Goal: Task Accomplishment & Management: Complete application form

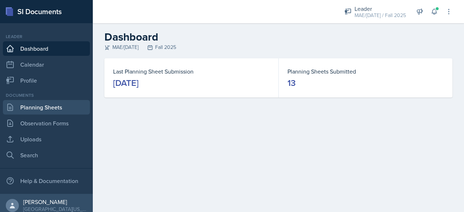
click at [35, 113] on link "Planning Sheets" at bounding box center [46, 107] width 87 height 14
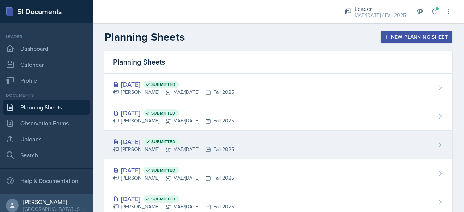
click at [223, 146] on div "[PERSON_NAME] MAE/[DATE] Fall 2025" at bounding box center [173, 150] width 121 height 8
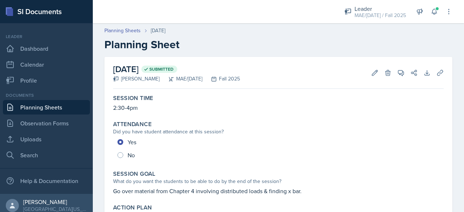
click at [38, 108] on link "Planning Sheets" at bounding box center [46, 107] width 87 height 14
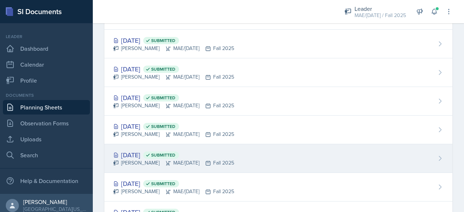
scroll to position [109, 0]
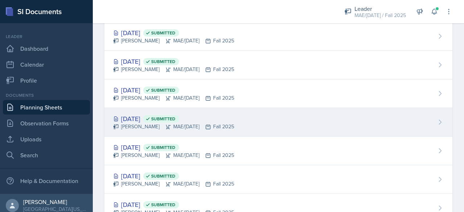
click at [145, 131] on div "[DATE] Submitted [PERSON_NAME] MAE/[DATE] Fall 2025" at bounding box center [278, 122] width 348 height 29
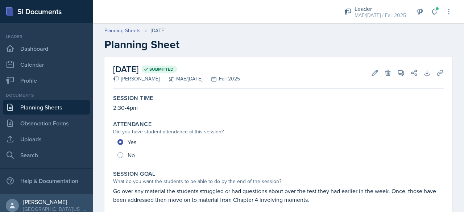
click at [38, 102] on link "Planning Sheets" at bounding box center [46, 107] width 87 height 14
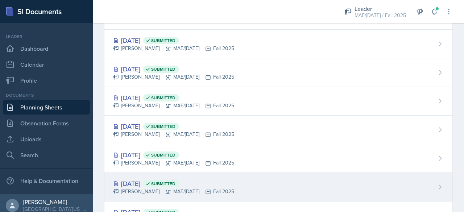
scroll to position [145, 0]
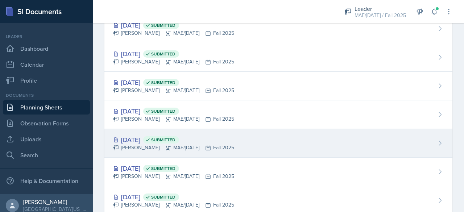
click at [147, 148] on div "[PERSON_NAME] MAE/[DATE] Fall 2025" at bounding box center [173, 148] width 121 height 8
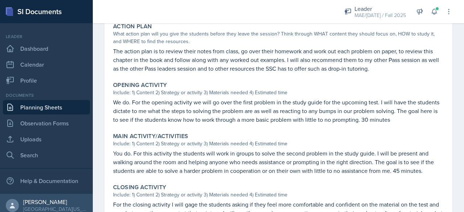
scroll to position [145, 0]
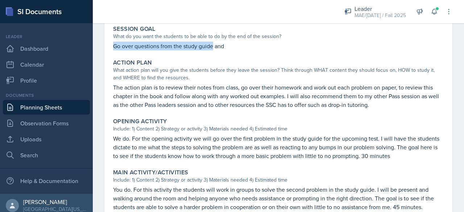
drag, startPoint x: 112, startPoint y: 46, endPoint x: 213, endPoint y: 49, distance: 101.2
click at [213, 49] on div "Session Goal What do you want the students to be able to do by the end of the s…" at bounding box center [278, 37] width 336 height 31
copy p "Go over questions from the study guide"
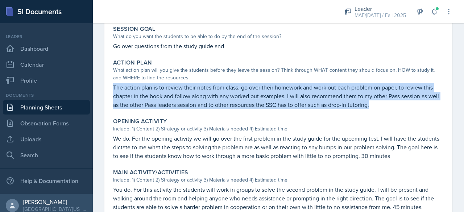
drag, startPoint x: 115, startPoint y: 87, endPoint x: 404, endPoint y: 106, distance: 289.6
click at [404, 106] on p "The action plan is to review their notes from class, go over their homework and…" at bounding box center [278, 96] width 331 height 26
copy p "The action plan is to review their notes from class, go over their homework and…"
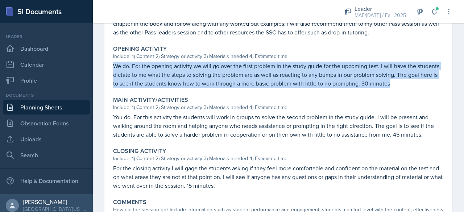
drag, startPoint x: 110, startPoint y: 64, endPoint x: 405, endPoint y: 89, distance: 296.1
click at [405, 89] on div "Opening Activity Include: 1) Content 2) Strategy or activity 3) Materials neede…" at bounding box center [278, 66] width 336 height 48
copy p "We do. For the opening activity we will go over the first problem in the study …"
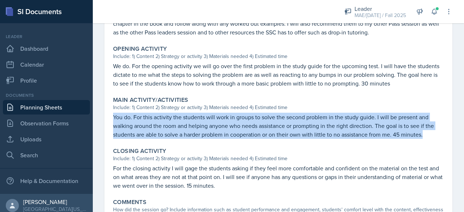
drag, startPoint x: 119, startPoint y: 119, endPoint x: 429, endPoint y: 140, distance: 311.0
click at [429, 140] on div "Main Activity/Activities Include: 1) Content 2) Strategy or activity 3) Materia…" at bounding box center [278, 118] width 336 height 48
copy p "You do. For this activity the students will work in groups to solve the second …"
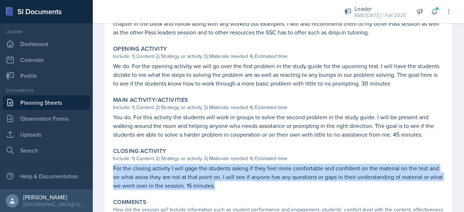
drag, startPoint x: 109, startPoint y: 170, endPoint x: 249, endPoint y: 184, distance: 140.6
click at [249, 184] on div "[DATE] Submitted [PERSON_NAME] MAE/[DATE] Fall 2025 Edit Delete View Comments C…" at bounding box center [278, 45] width 348 height 412
copy p "For the closing activity I will gage the students asking if they feel more comf…"
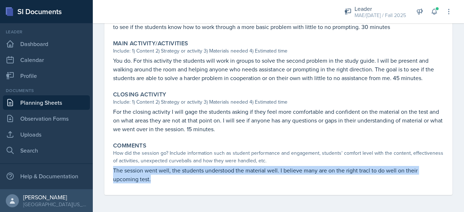
drag, startPoint x: 113, startPoint y: 170, endPoint x: 191, endPoint y: 179, distance: 77.7
click at [191, 179] on p "The session went well, the students understood the material well. I believe man…" at bounding box center [278, 174] width 331 height 17
copy p "The session went well, the students understood the material well. I believe man…"
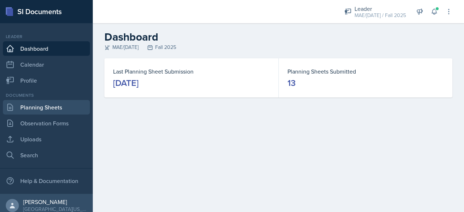
click at [32, 109] on link "Planning Sheets" at bounding box center [46, 107] width 87 height 14
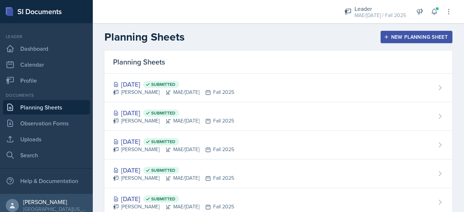
click at [385, 35] on div "New Planning Sheet" at bounding box center [416, 37] width 62 height 6
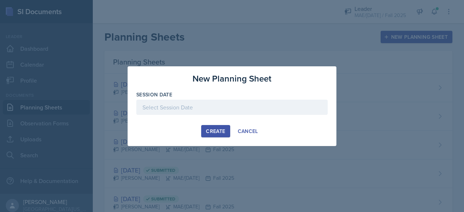
click at [223, 107] on div at bounding box center [231, 107] width 191 height 15
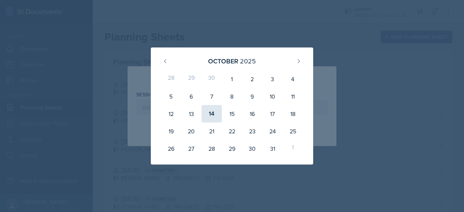
click at [218, 116] on div "14" at bounding box center [212, 113] width 20 height 17
type input "October 14th, 2025"
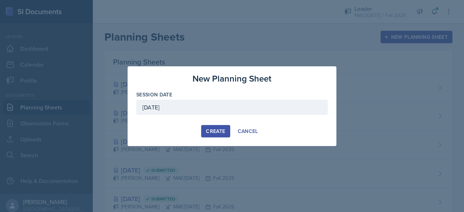
click at [214, 132] on div "Create" at bounding box center [215, 131] width 19 height 6
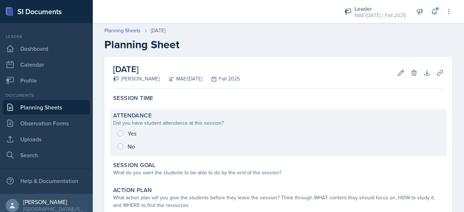
click at [132, 132] on div "Yes No" at bounding box center [278, 140] width 331 height 26
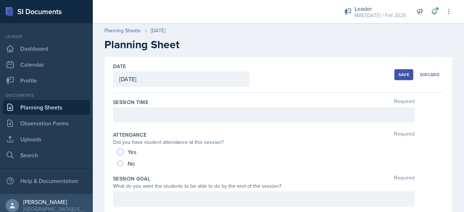
click at [121, 154] on input "Yes" at bounding box center [120, 152] width 6 height 6
radio input "true"
click at [125, 110] on div at bounding box center [264, 114] width 302 height 15
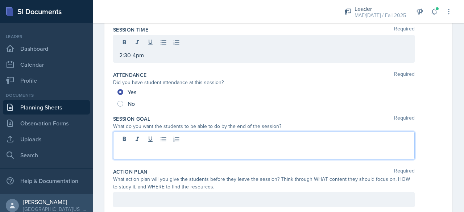
click at [148, 148] on p at bounding box center [263, 152] width 289 height 9
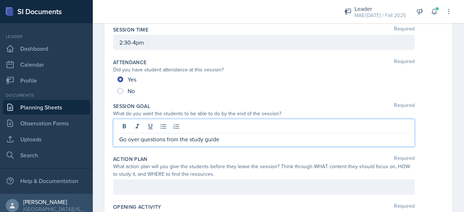
click at [166, 138] on p "Go over questions from the study guide" at bounding box center [263, 139] width 289 height 9
click at [172, 140] on p "Go over questions 1-3 from the study guide" at bounding box center [263, 139] width 289 height 9
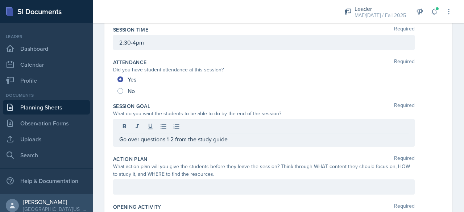
click at [155, 191] on div at bounding box center [264, 186] width 302 height 15
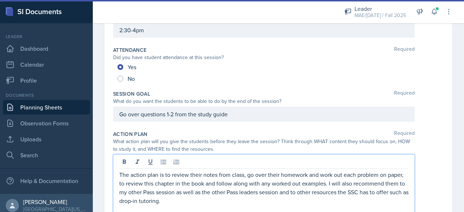
scroll to position [157, 0]
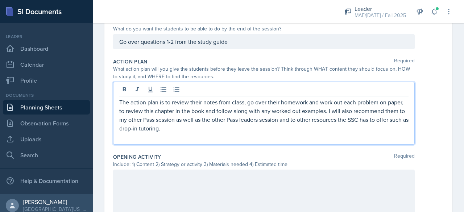
click at [159, 192] on div at bounding box center [264, 193] width 302 height 46
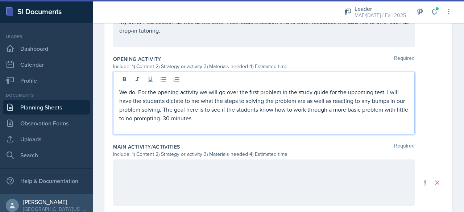
scroll to position [279, 0]
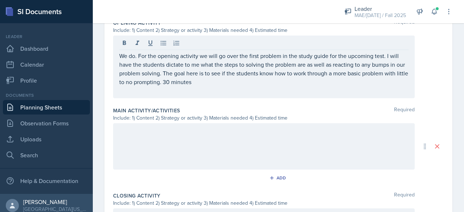
click at [154, 144] on div at bounding box center [264, 146] width 302 height 46
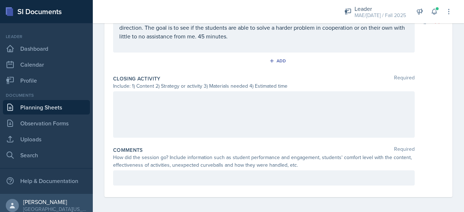
click at [129, 134] on div at bounding box center [264, 114] width 302 height 46
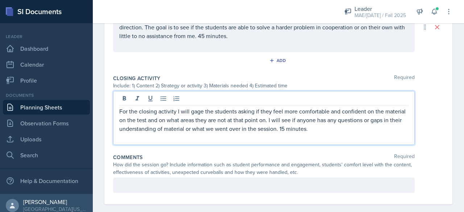
scroll to position [394, 0]
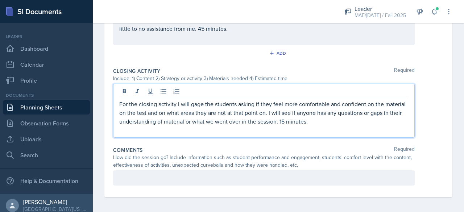
click at [161, 175] on div at bounding box center [264, 177] width 302 height 15
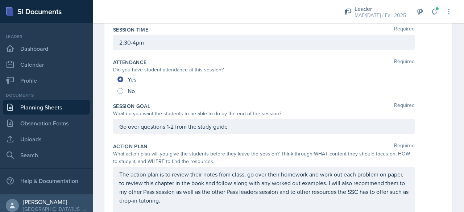
scroll to position [109, 0]
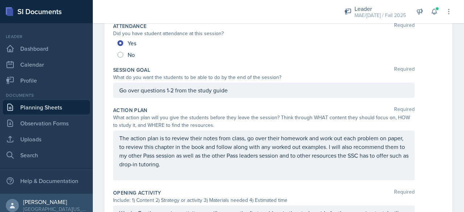
click at [245, 87] on p "Go over questions 1-2 from the study guide" at bounding box center [263, 90] width 289 height 9
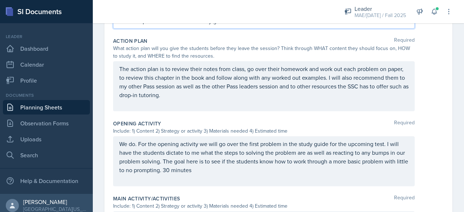
scroll to position [9, 0]
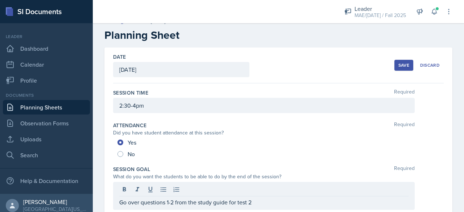
click at [400, 65] on div "Save" at bounding box center [403, 65] width 11 height 6
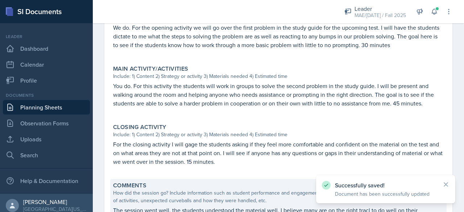
scroll to position [324, 0]
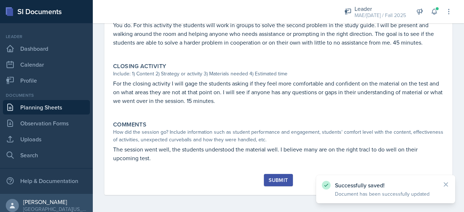
click at [270, 177] on div "Submit" at bounding box center [278, 180] width 19 height 6
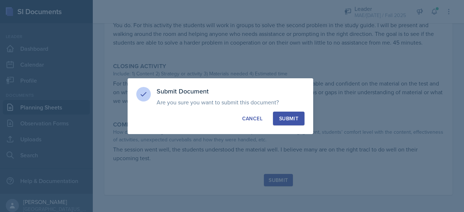
click at [302, 112] on button "Submit" at bounding box center [289, 119] width 32 height 14
click at [291, 119] on div "button" at bounding box center [289, 118] width 6 height 6
radio input "true"
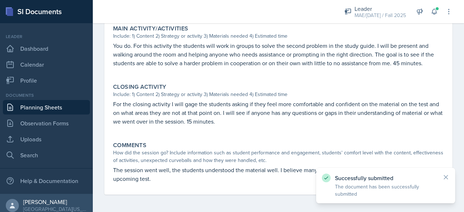
scroll to position [303, 0]
